Goal: Transaction & Acquisition: Purchase product/service

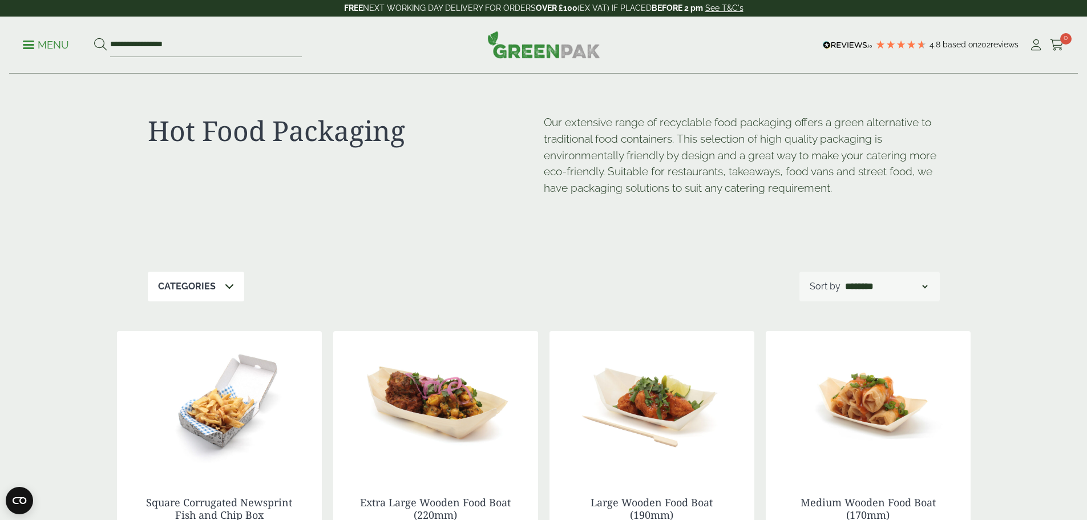
click at [230, 293] on span at bounding box center [229, 287] width 9 height 14
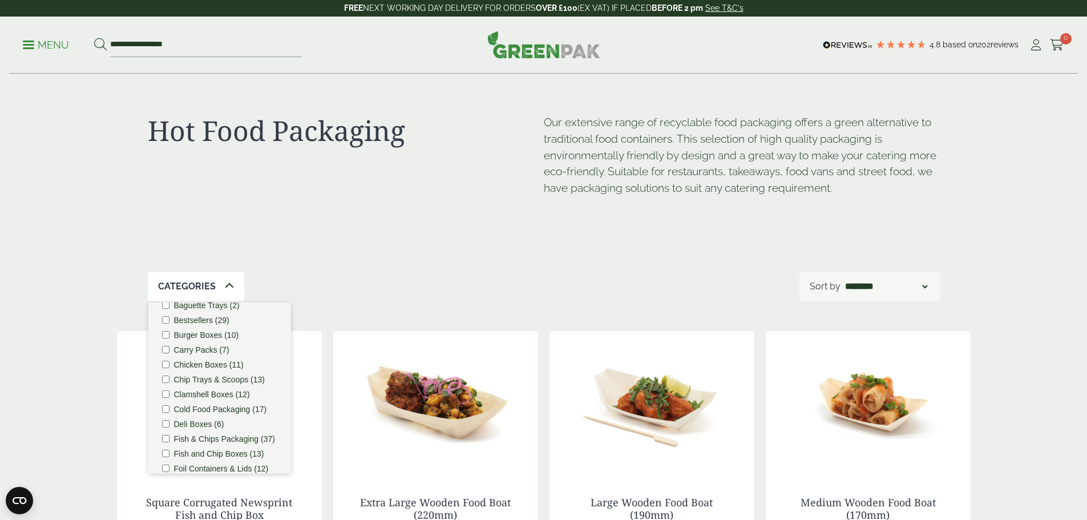
scroll to position [57, 0]
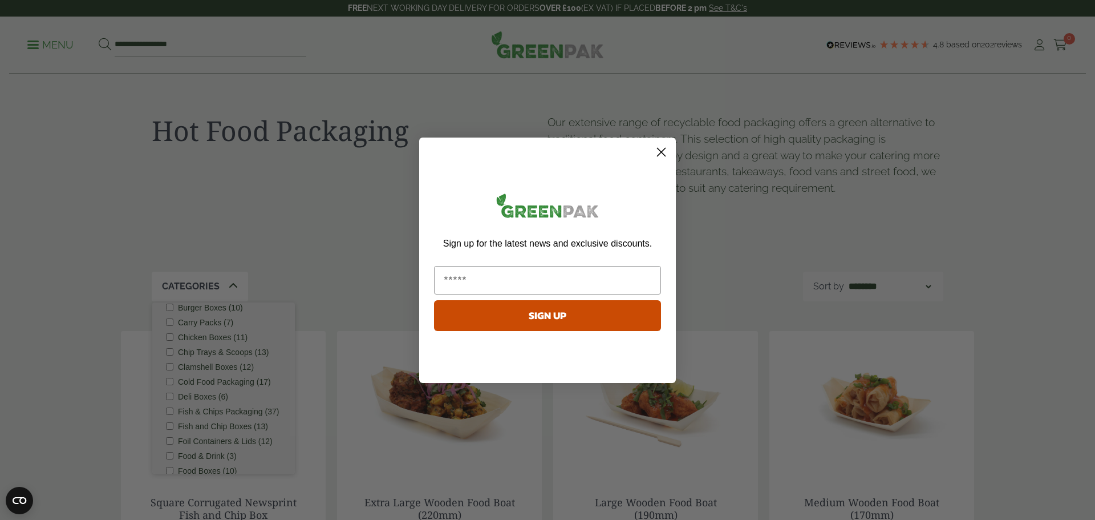
click at [665, 150] on circle "Close dialog" at bounding box center [661, 151] width 19 height 19
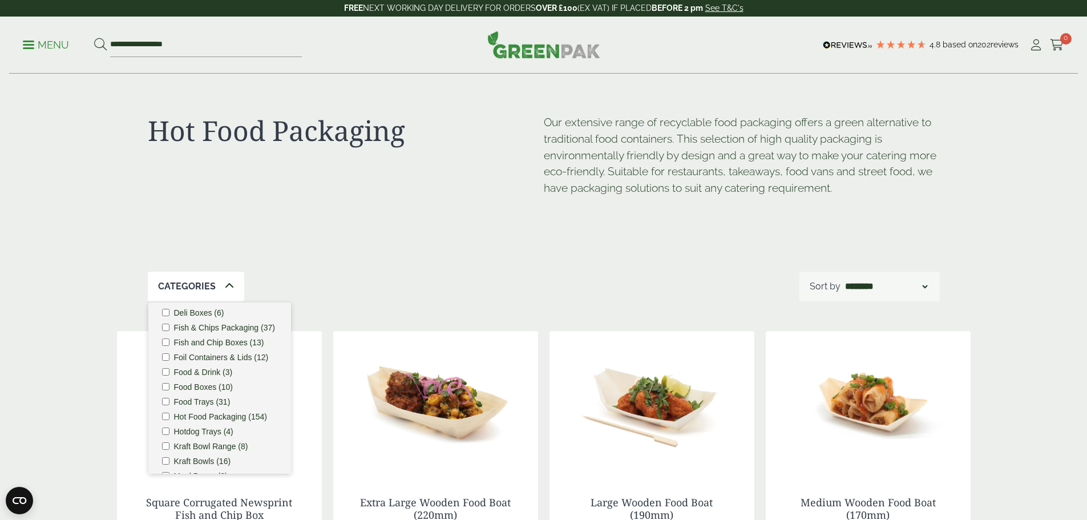
scroll to position [171, 0]
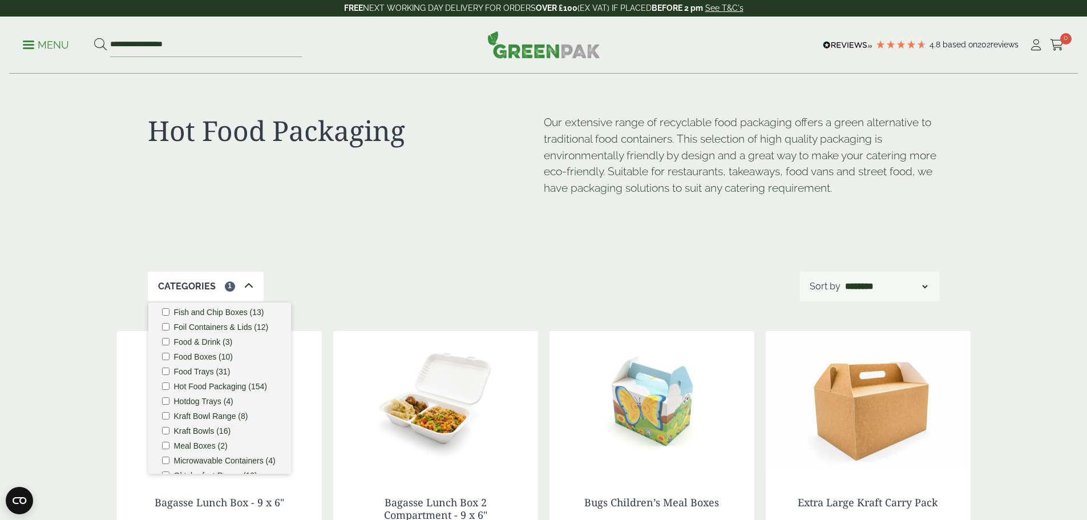
click at [523, 274] on div "Categories 1 Bagasse (22) Baguette Trays (2) Bestsellers (29) Burger Boxes (10)…" at bounding box center [544, 287] width 792 height 30
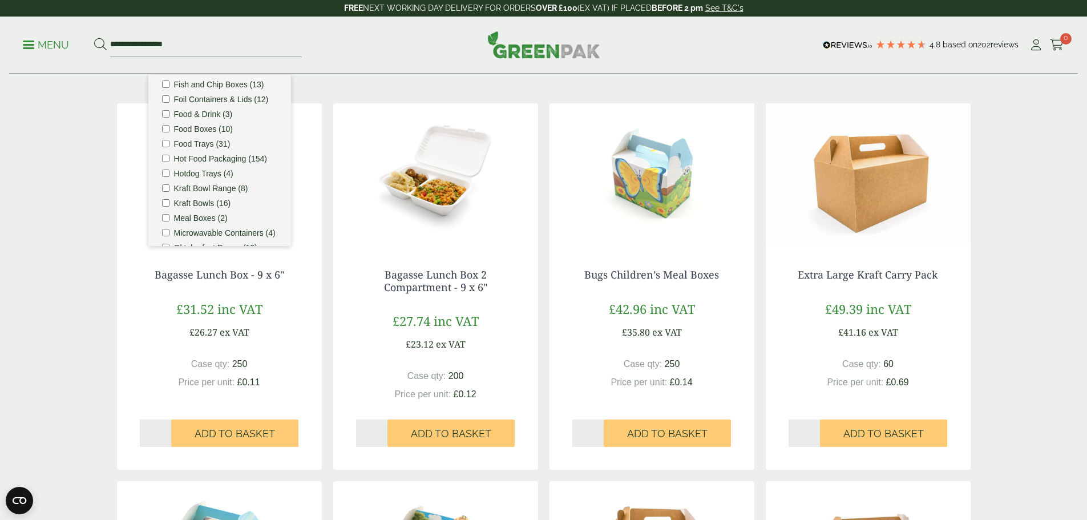
scroll to position [228, 0]
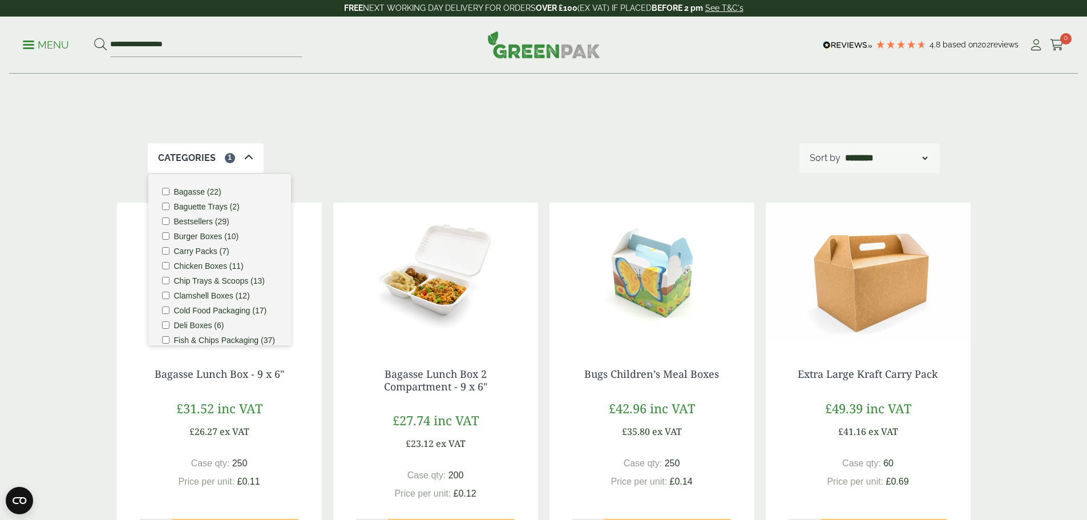
scroll to position [0, 0]
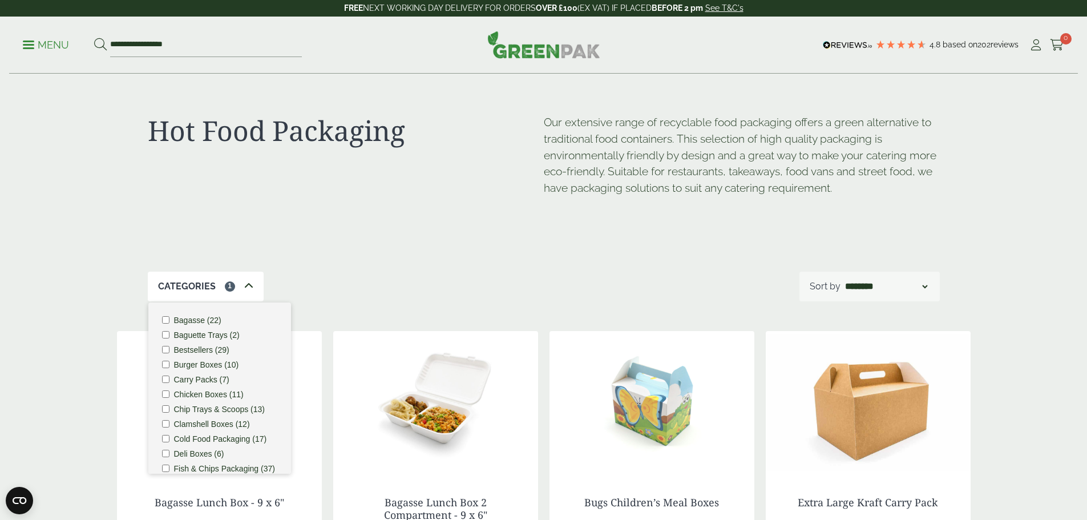
click at [248, 288] on icon at bounding box center [248, 285] width 9 height 9
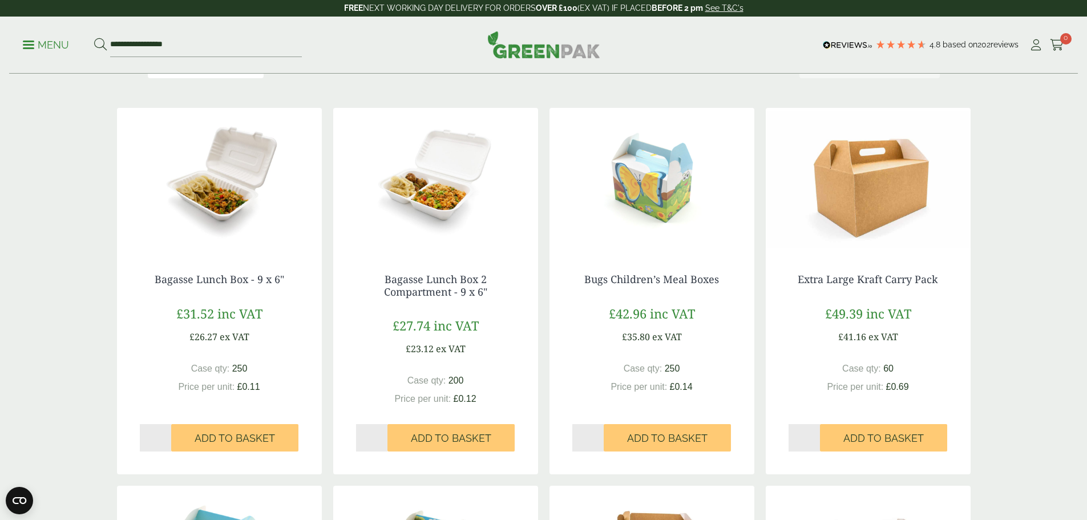
scroll to position [228, 0]
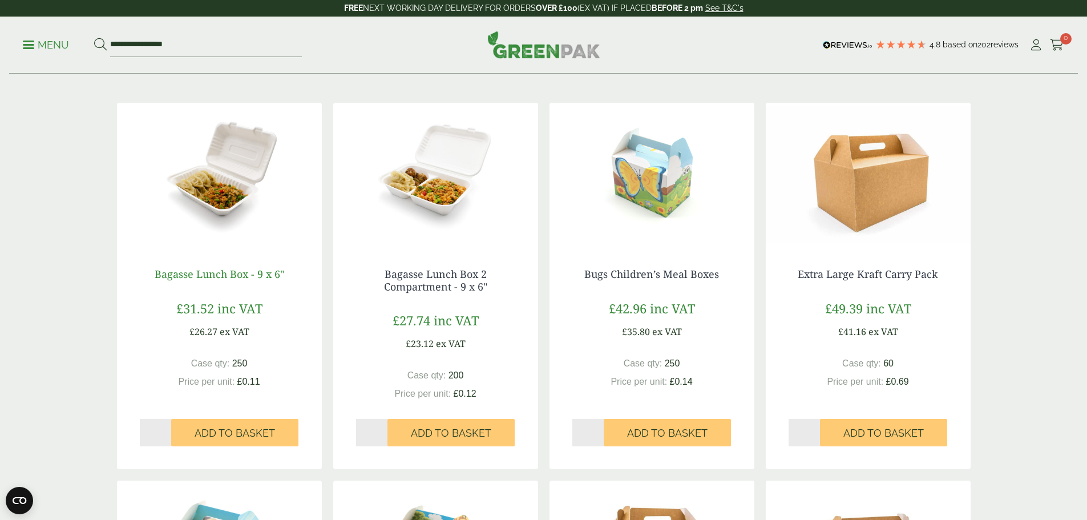
click at [204, 273] on link "Bagasse Lunch Box - 9 x 6"" at bounding box center [219, 274] width 129 height 14
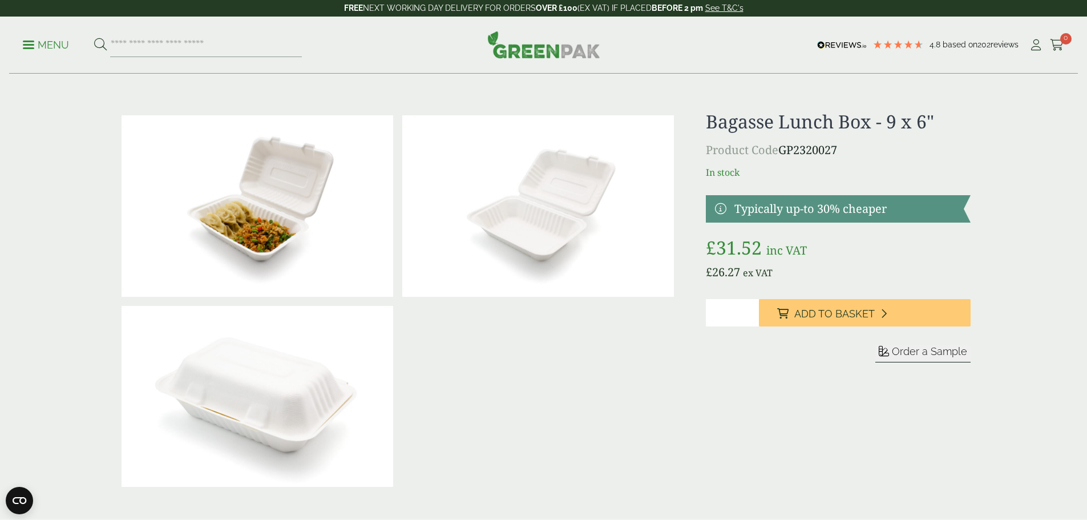
click at [719, 313] on input "*" at bounding box center [732, 312] width 53 height 27
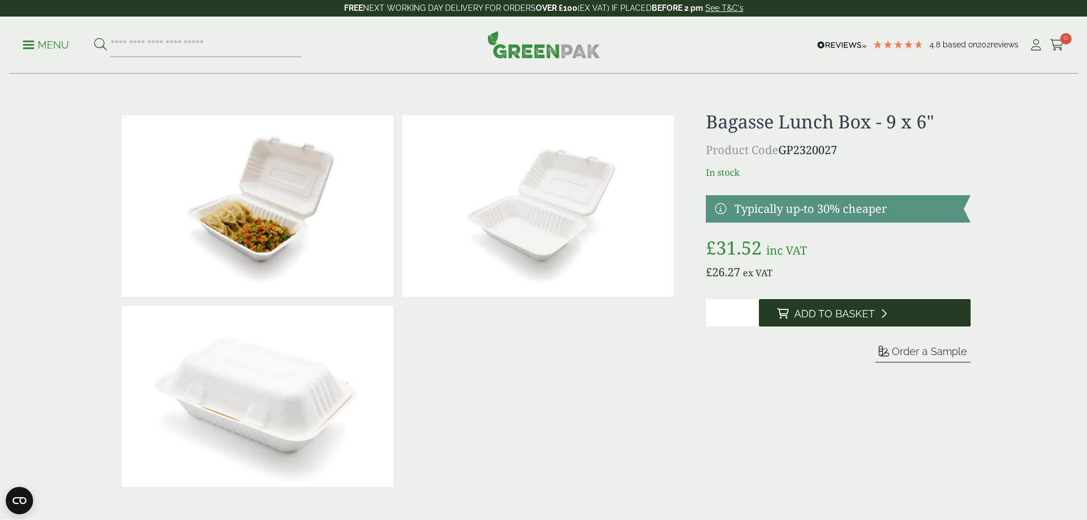
type input "*"
click at [804, 314] on span "Add to Basket" at bounding box center [834, 313] width 80 height 13
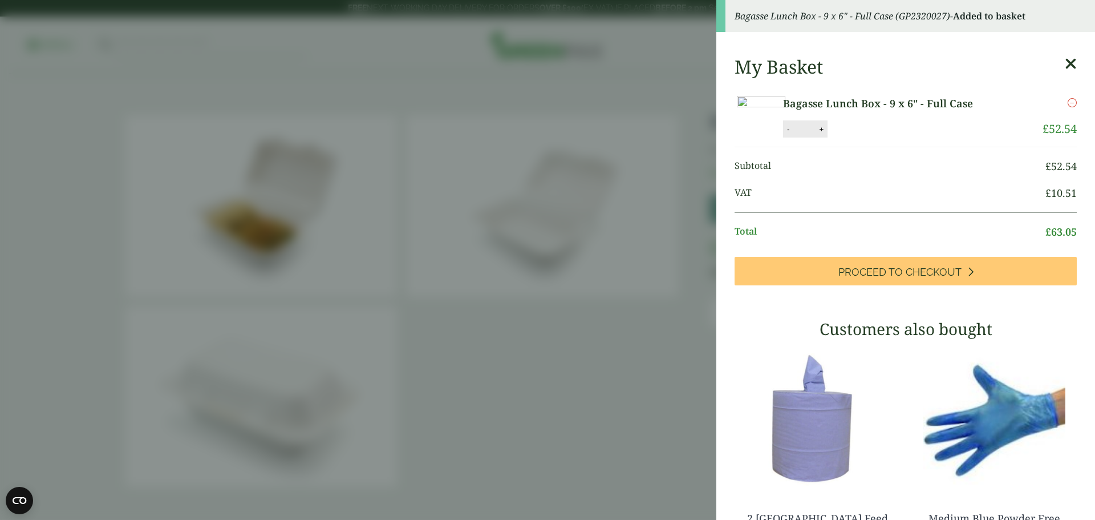
click at [546, 168] on aside "Bagasse Lunch Box - 9 x 6" - Full Case (GP2320027) - Added to basket My Basket …" at bounding box center [547, 260] width 1095 height 520
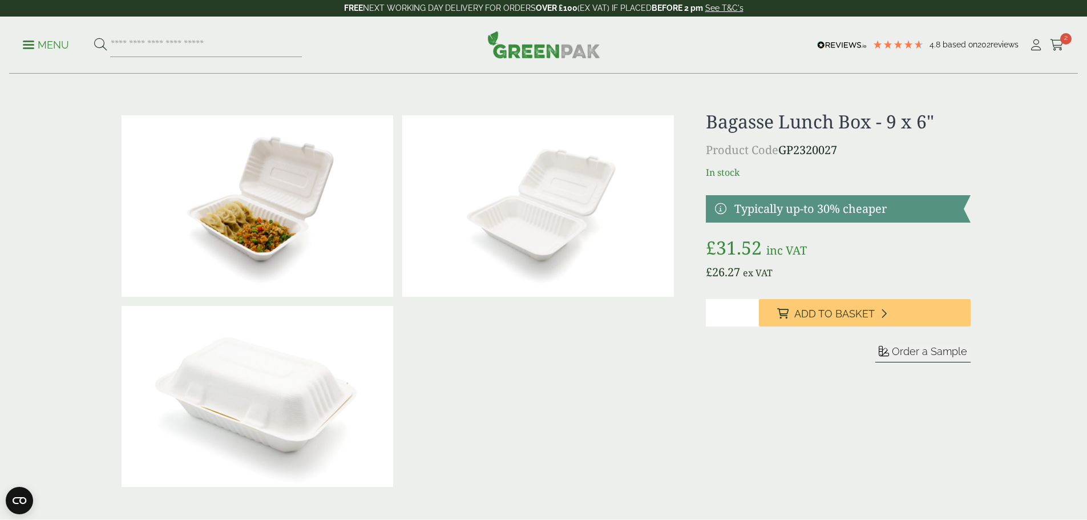
click at [46, 44] on p "Menu" at bounding box center [46, 45] width 46 height 14
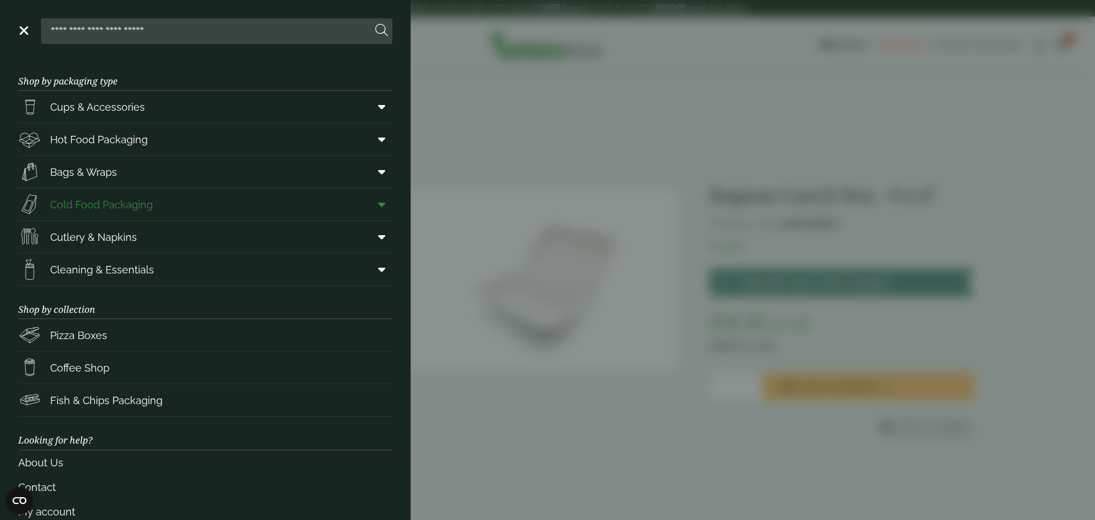
click at [90, 199] on span "Cold Food Packaging" at bounding box center [101, 204] width 103 height 15
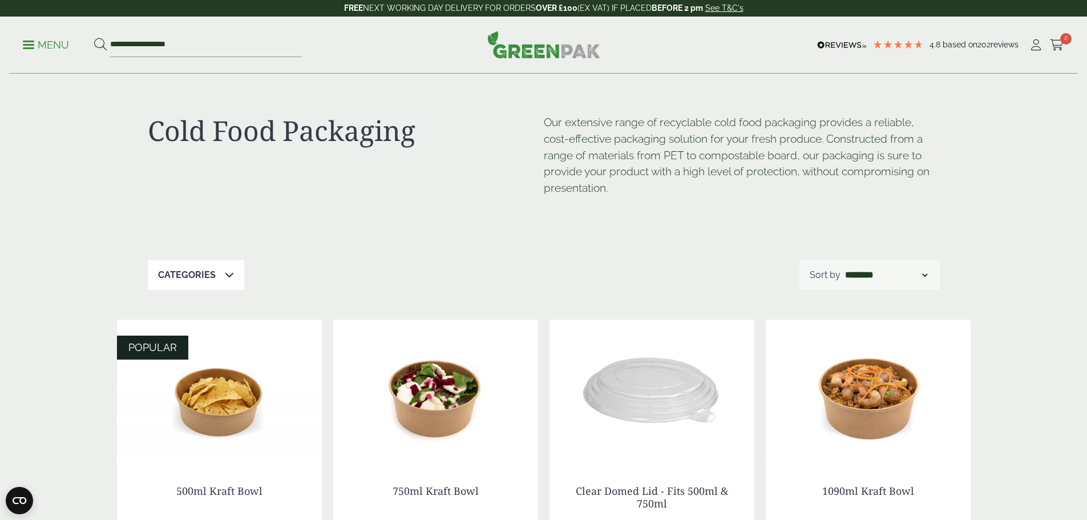
click at [227, 270] on icon at bounding box center [229, 274] width 9 height 9
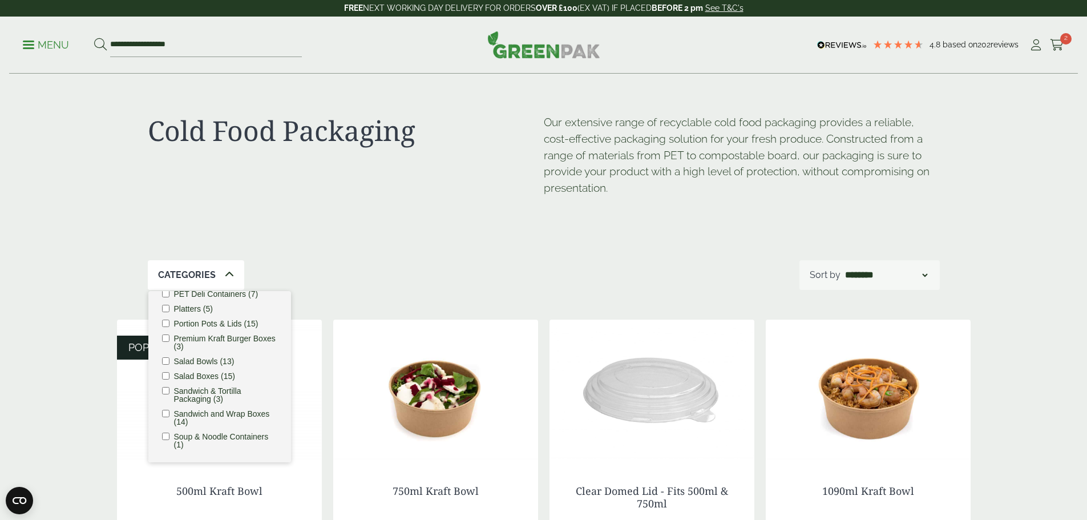
scroll to position [230, 0]
click at [170, 416] on li "Sandwich and Wrap Boxes (14)" at bounding box center [219, 418] width 115 height 16
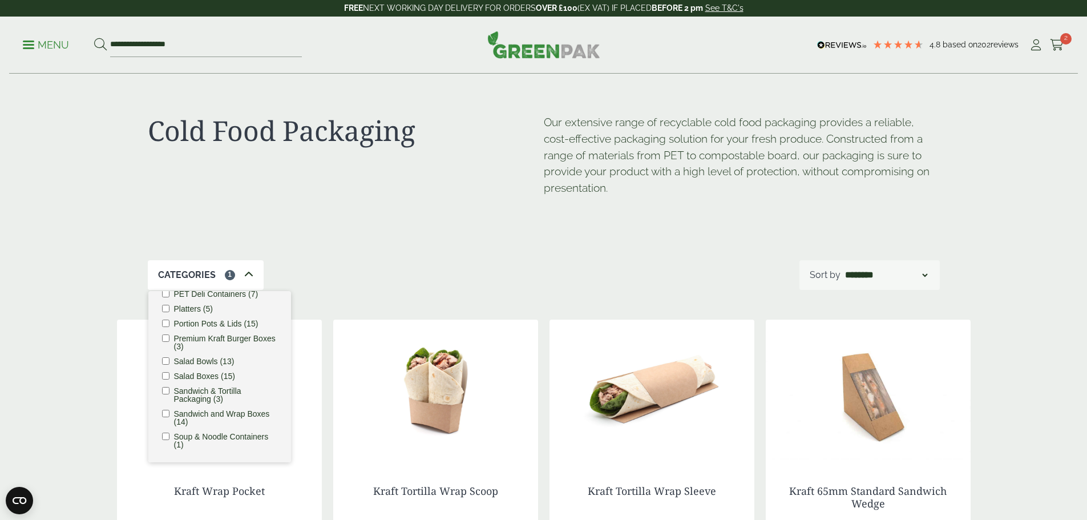
click at [244, 273] on span at bounding box center [248, 275] width 9 height 14
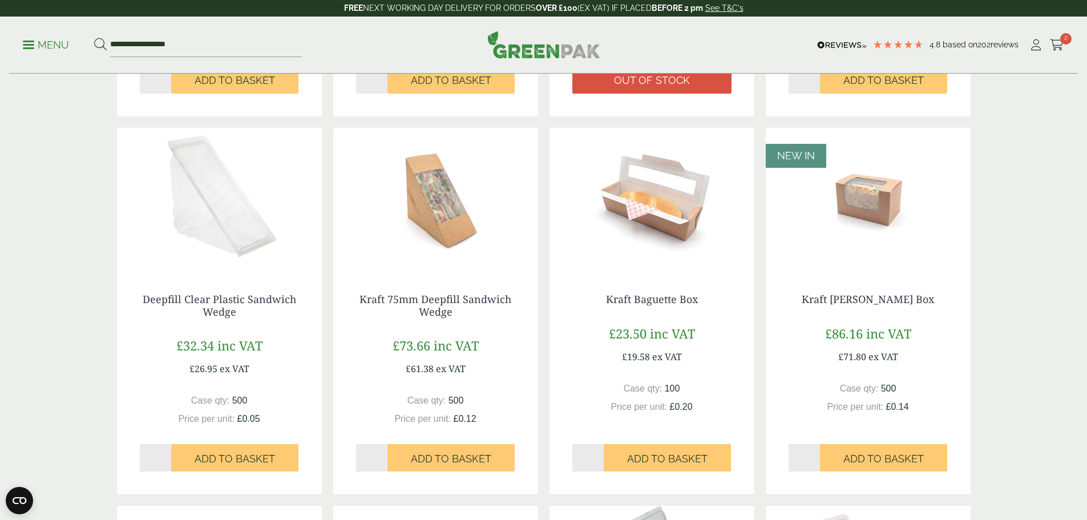
scroll to position [570, 0]
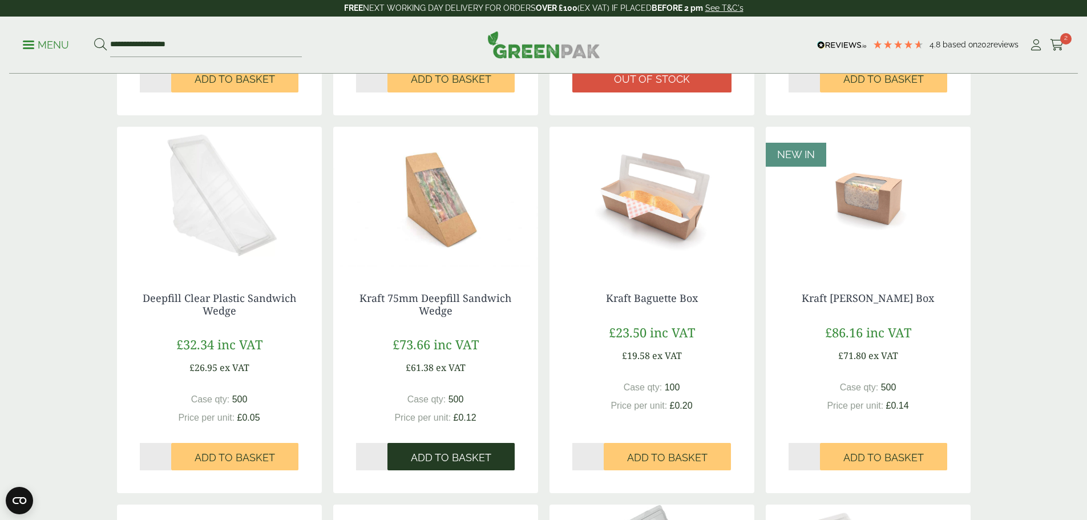
click at [411, 461] on span "Add to Basket" at bounding box center [451, 457] width 80 height 13
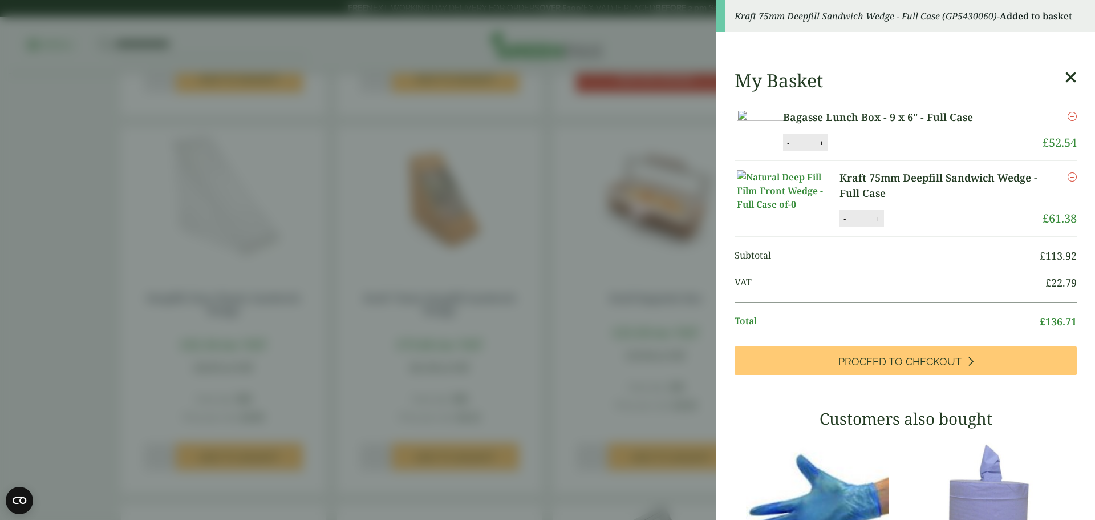
click at [127, 292] on aside "Kraft 75mm Deepfill Sandwich Wedge - Full Case (GP5430060) - Added to basket My…" at bounding box center [547, 260] width 1095 height 520
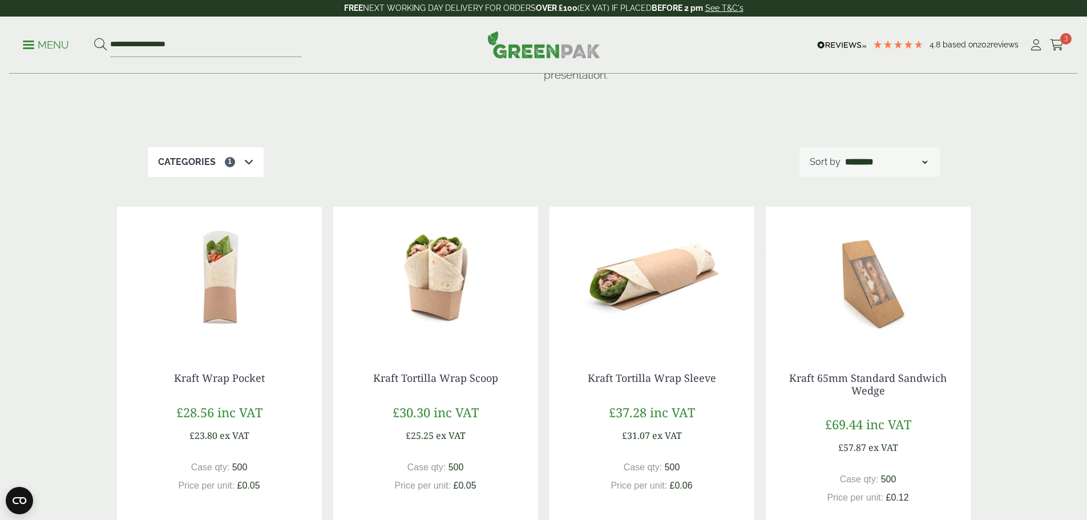
scroll to position [0, 0]
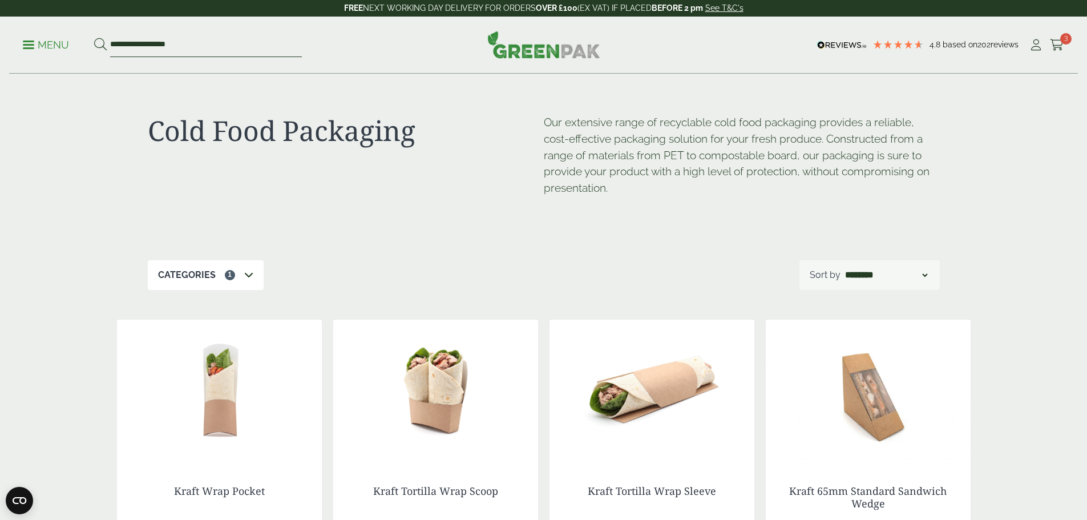
drag, startPoint x: 237, startPoint y: 50, endPoint x: 58, endPoint y: 57, distance: 179.3
click at [58, 57] on div "**********" at bounding box center [543, 45] width 1068 height 57
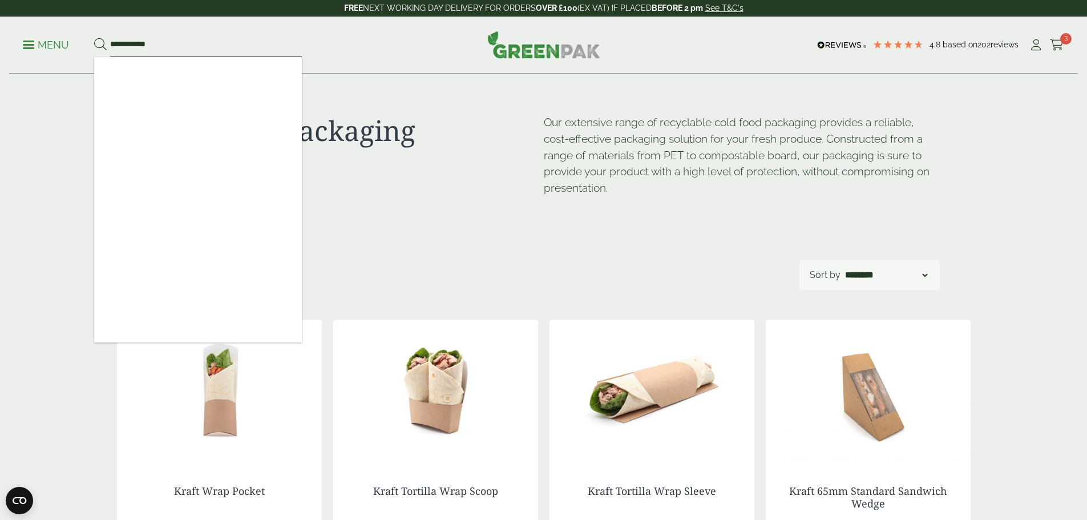
type input "**********"
click at [94, 38] on button at bounding box center [100, 45] width 13 height 15
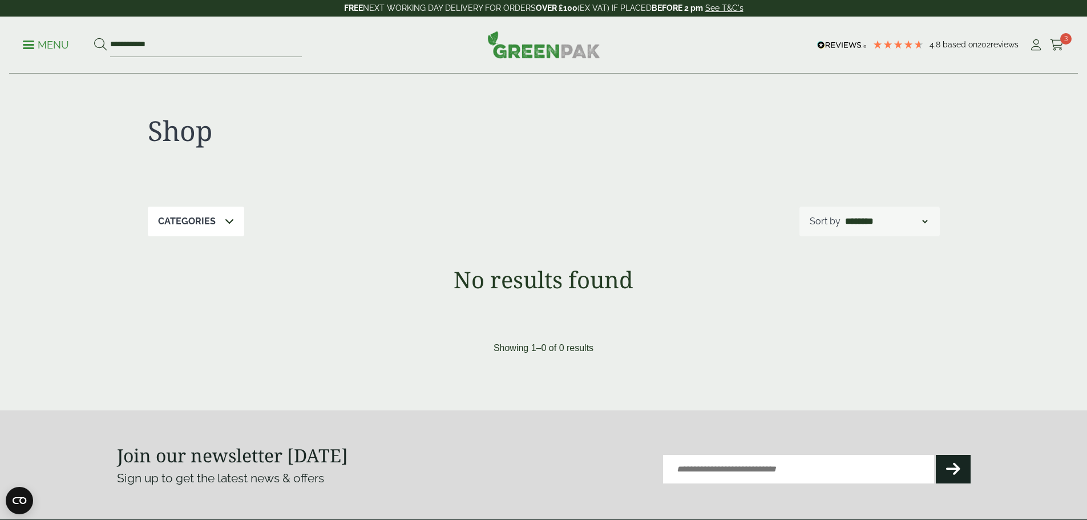
click at [45, 51] on p "Menu" at bounding box center [46, 45] width 46 height 14
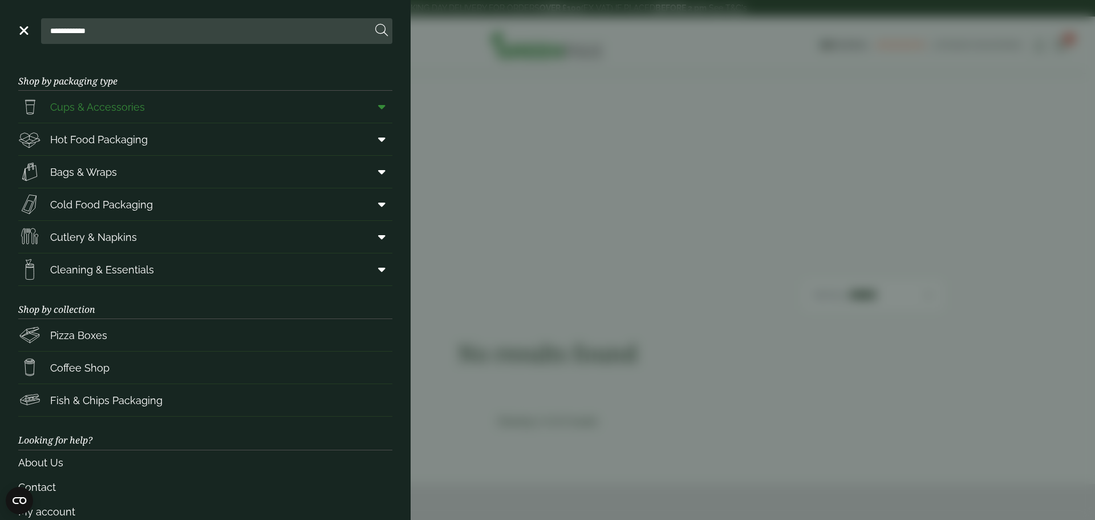
click at [149, 107] on link "Cups & Accessories" at bounding box center [205, 107] width 374 height 32
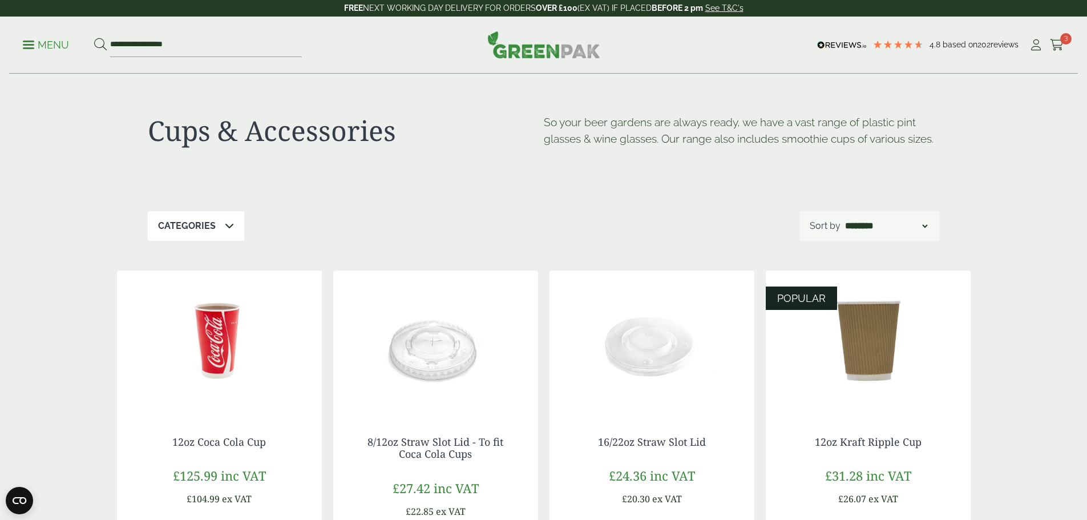
click at [229, 222] on icon at bounding box center [229, 225] width 9 height 9
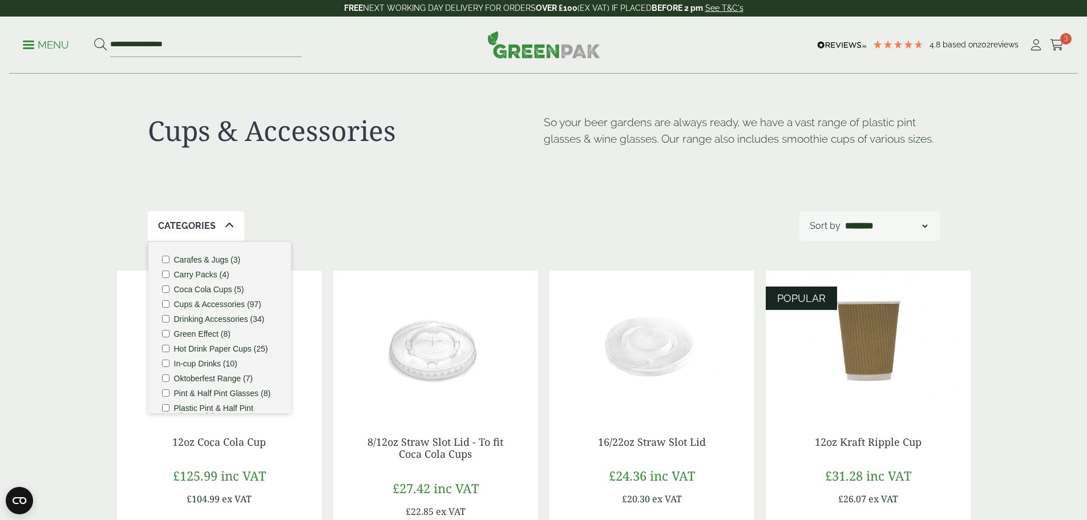
click at [196, 254] on ul "Carafes & Jugs (3) Carry Packs (4) Coca Cola Cups (5) Cups & Accessories (97) D…" at bounding box center [219, 327] width 143 height 171
click at [411, 199] on div "Cups & Accessories So your beer gardens are always ready, we have a vast range …" at bounding box center [544, 142] width 792 height 137
click at [1057, 44] on icon at bounding box center [1057, 44] width 14 height 11
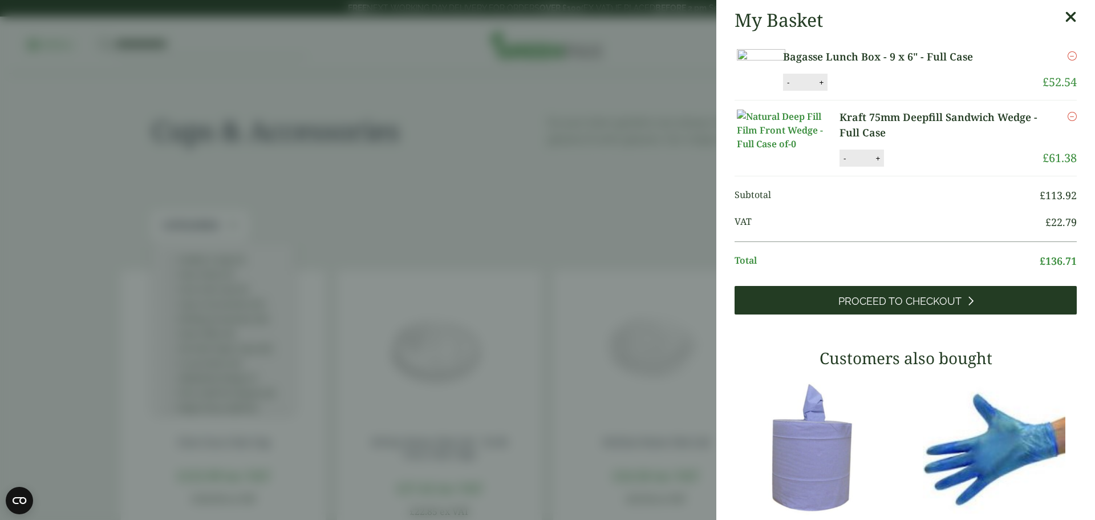
click at [839, 307] on span "Proceed to Checkout" at bounding box center [900, 301] width 123 height 13
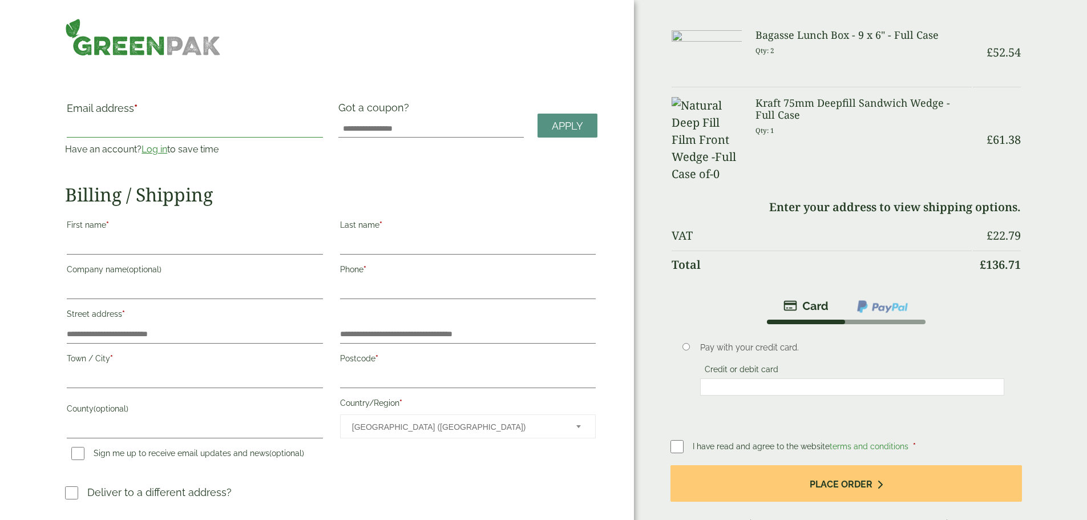
click at [181, 127] on input "Email address *" at bounding box center [195, 128] width 256 height 18
click at [107, 141] on div "— OR — Email address * Have an account? Log in to save time Username or email a…" at bounding box center [317, 296] width 634 height 593
click at [167, 144] on link "Log in" at bounding box center [154, 149] width 26 height 11
